Goal: Navigation & Orientation: Understand site structure

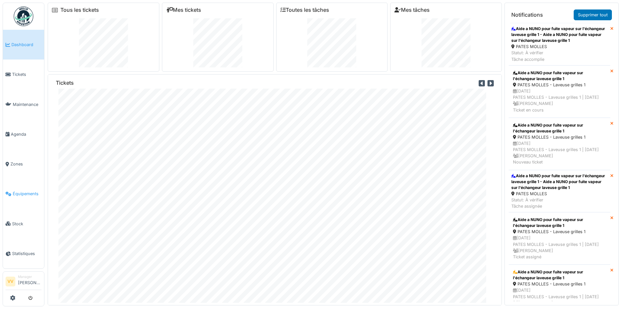
click at [23, 191] on span "Équipements" at bounding box center [27, 193] width 29 height 6
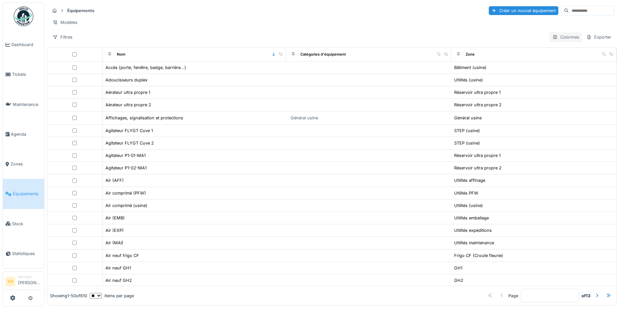
click at [559, 41] on div "Colonnes" at bounding box center [566, 36] width 33 height 9
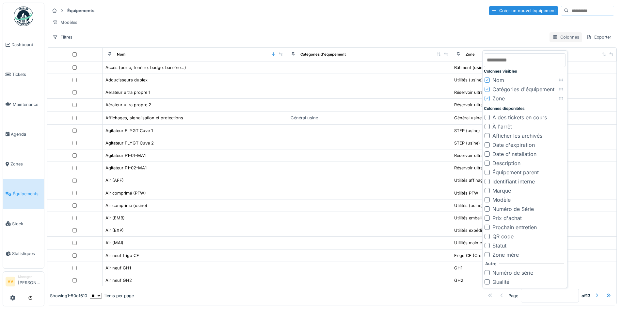
click at [559, 41] on div "Colonnes" at bounding box center [566, 36] width 33 height 9
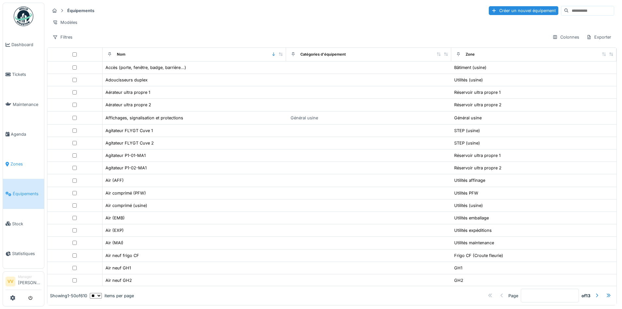
click at [29, 162] on span "Zones" at bounding box center [25, 164] width 31 height 6
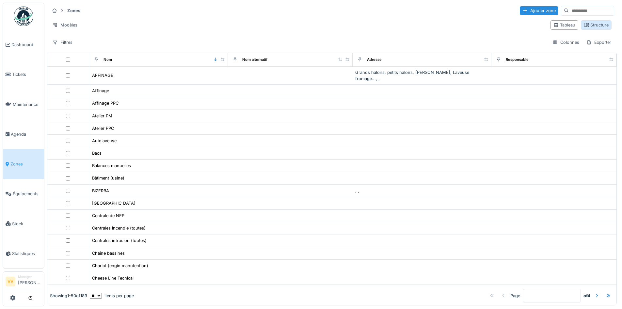
click at [592, 26] on div "Structure" at bounding box center [596, 25] width 25 height 6
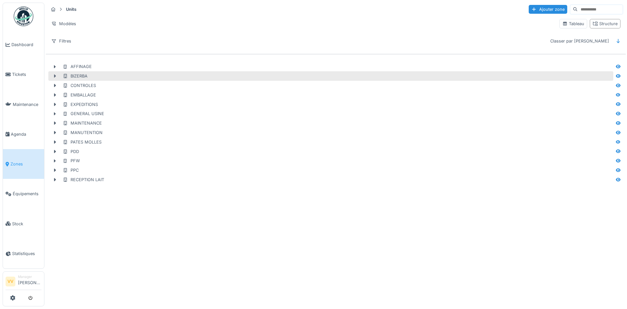
click at [57, 77] on icon at bounding box center [54, 76] width 5 height 4
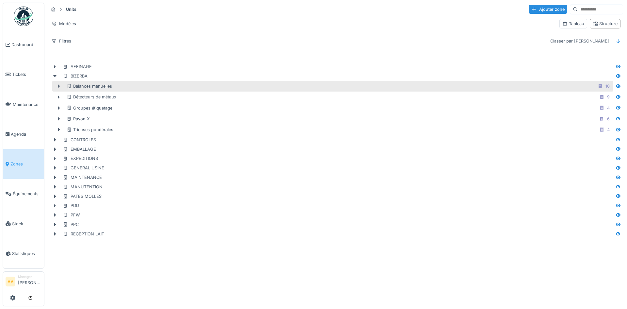
click at [59, 87] on icon at bounding box center [59, 86] width 2 height 3
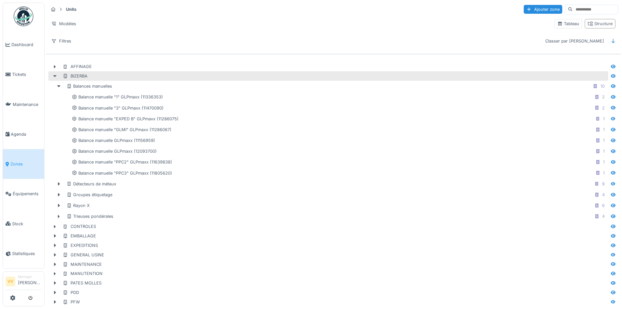
click at [55, 76] on icon at bounding box center [54, 76] width 3 height 2
